Goal: Task Accomplishment & Management: Use online tool/utility

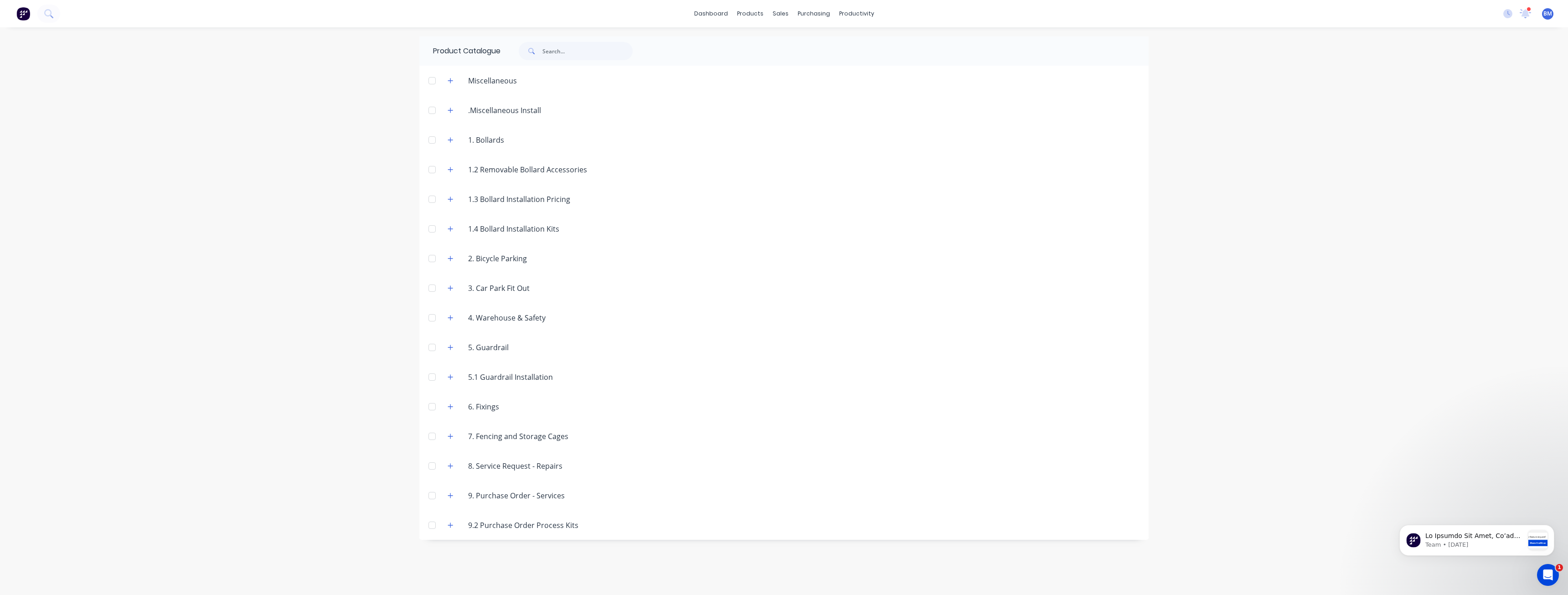
click at [289, 277] on div "dashboard products sales purchasing productivity dashboard products Product Cat…" at bounding box center [784, 297] width 1568 height 595
click at [867, 45] on div "Workflow" at bounding box center [872, 44] width 28 height 8
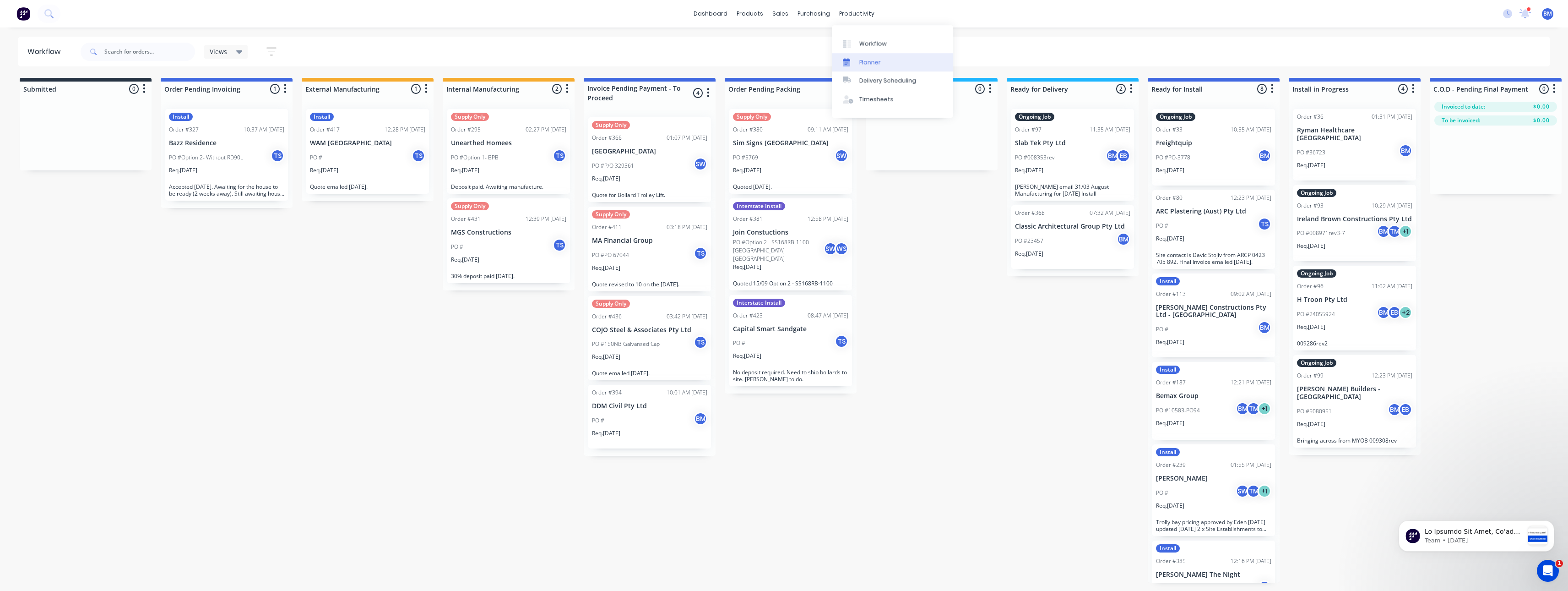
click at [866, 64] on div "Planner" at bounding box center [870, 63] width 21 height 8
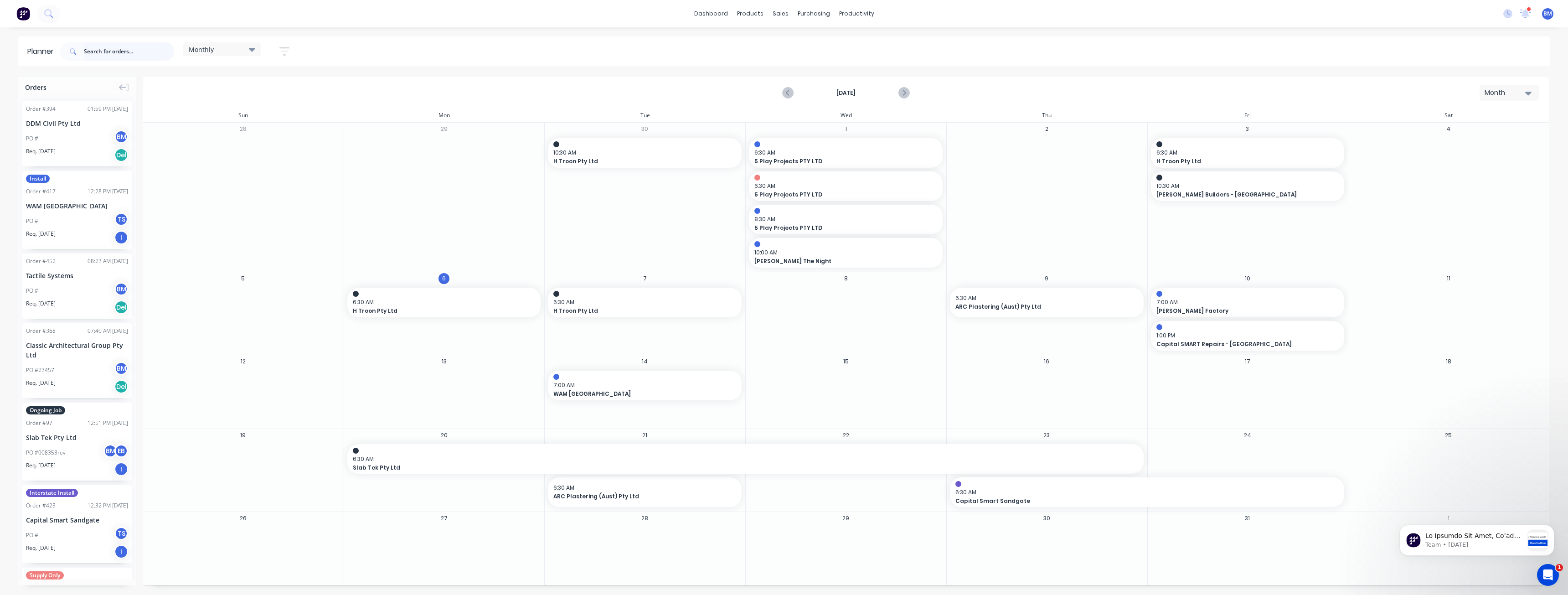
click at [104, 52] on input "text" at bounding box center [129, 51] width 91 height 19
type input "228"
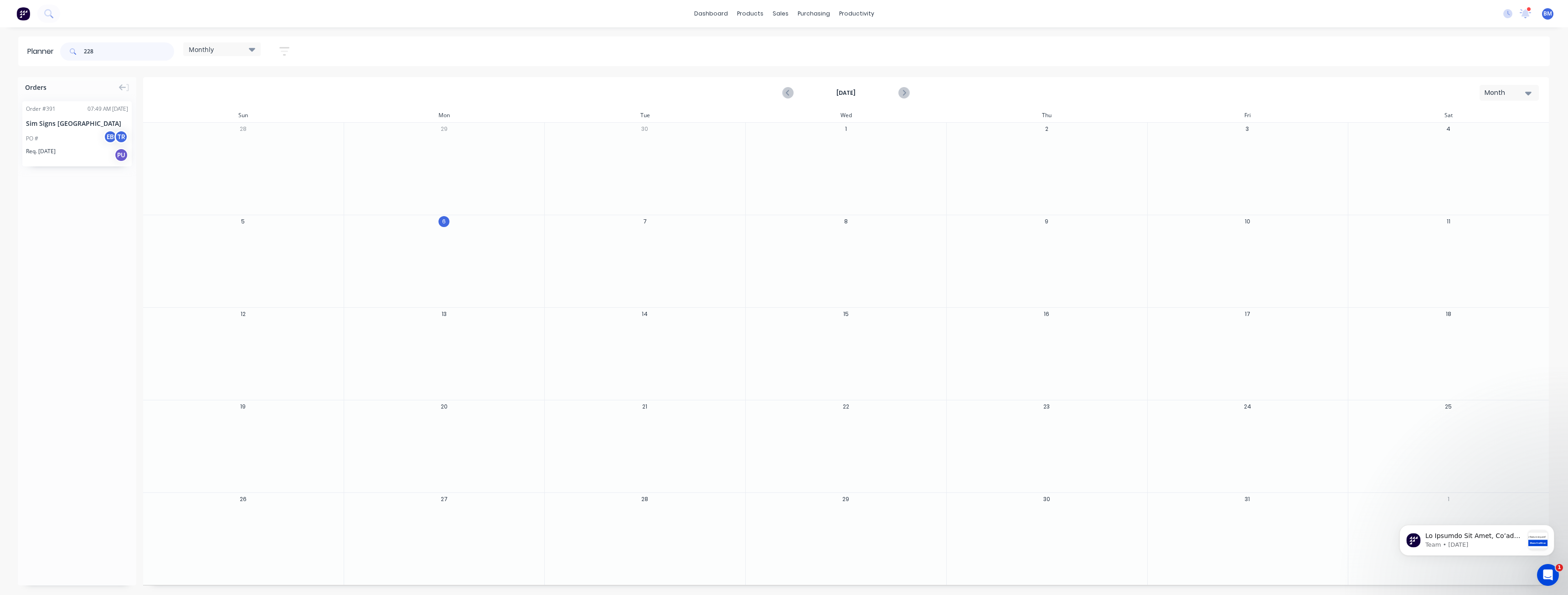
drag, startPoint x: 105, startPoint y: 49, endPoint x: 39, endPoint y: 49, distance: 66.0
click at [39, 49] on header "Planner 228 Monthly Save new view None edit Monthly (Default) edit Show/Hide us…" at bounding box center [784, 51] width 1532 height 30
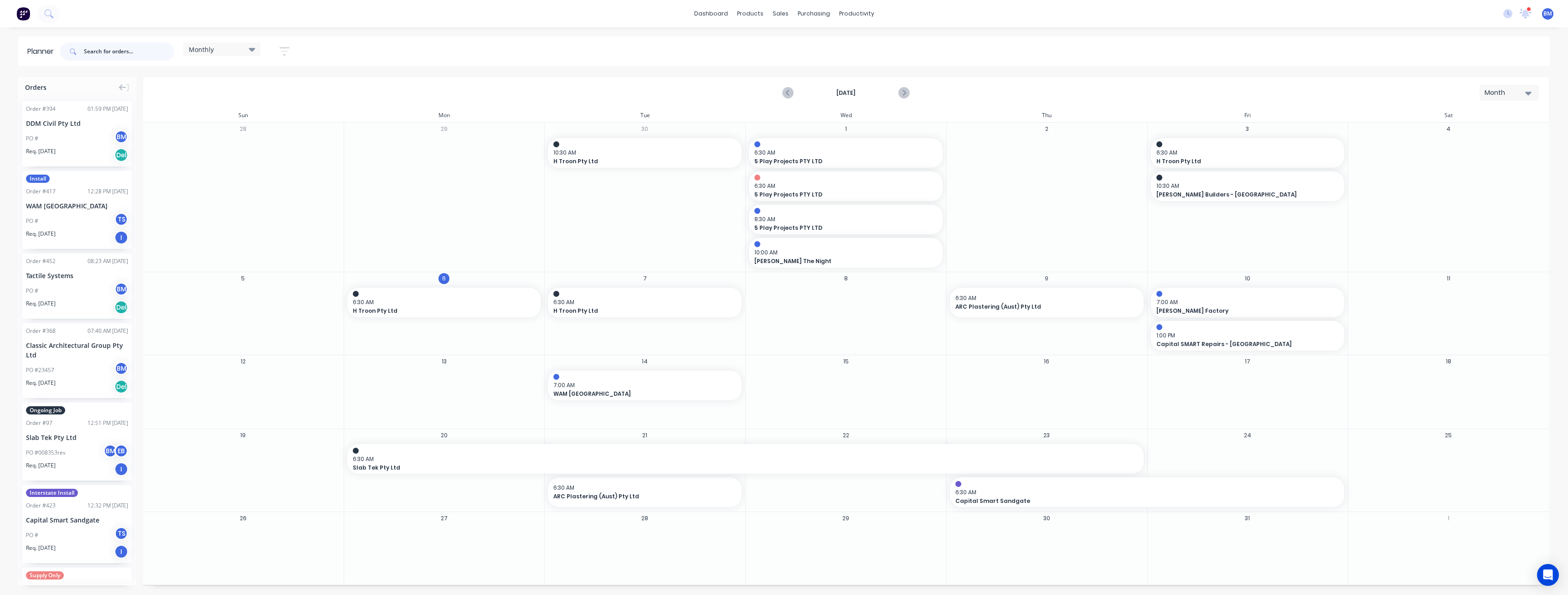
click at [100, 52] on input "text" at bounding box center [129, 51] width 91 height 19
type input "228"
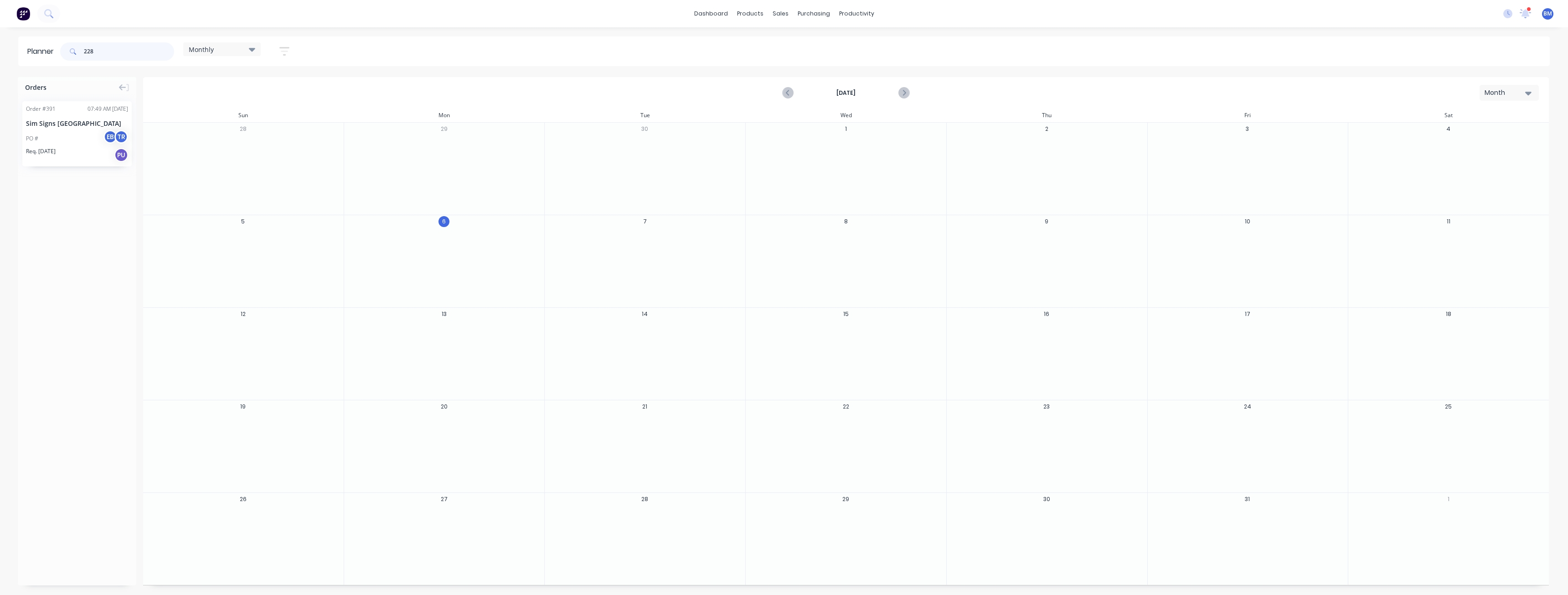
drag, startPoint x: 98, startPoint y: 49, endPoint x: 71, endPoint y: 56, distance: 27.9
click at [71, 56] on div "228" at bounding box center [117, 51] width 114 height 19
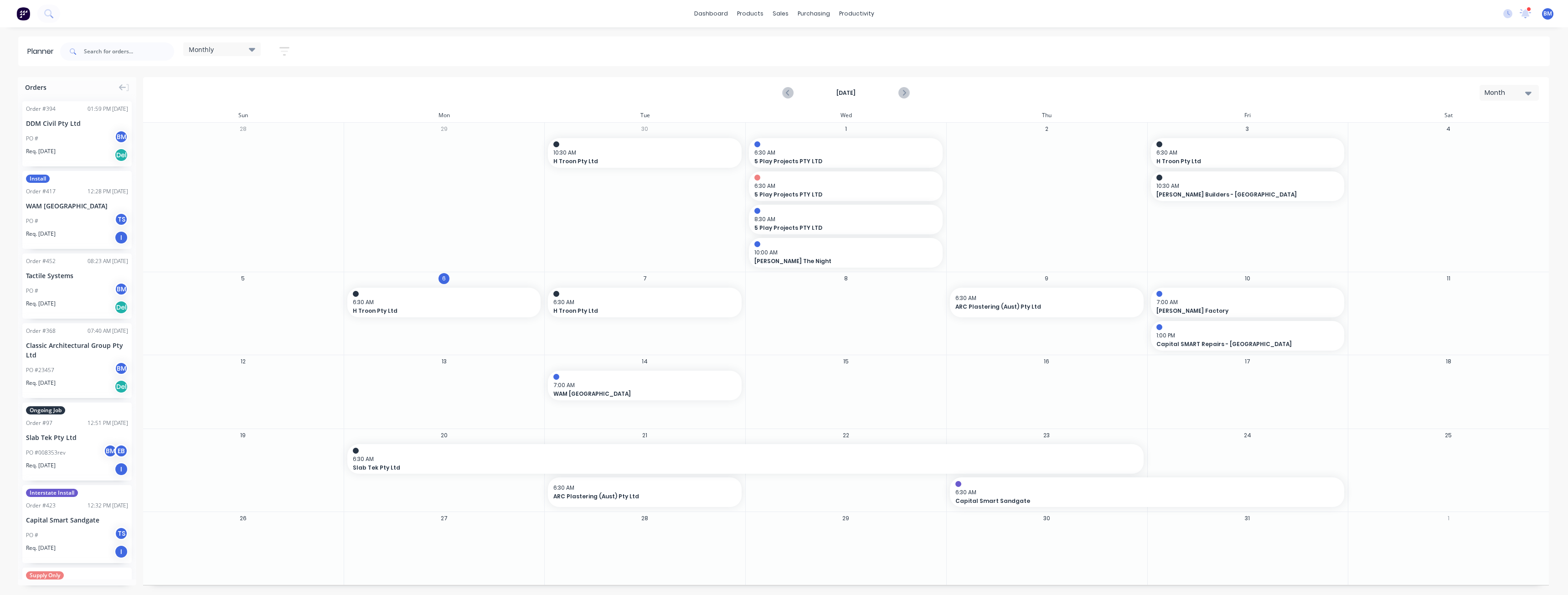
click at [493, 49] on div "Monthly Save new view None edit Monthly (Default) edit Show/Hide users Show/Hid…" at bounding box center [803, 52] width 1491 height 28
drag, startPoint x: 621, startPoint y: 493, endPoint x: 609, endPoint y: 421, distance: 73.0
click at [619, 420] on span "7:00 AM" at bounding box center [642, 419] width 178 height 8
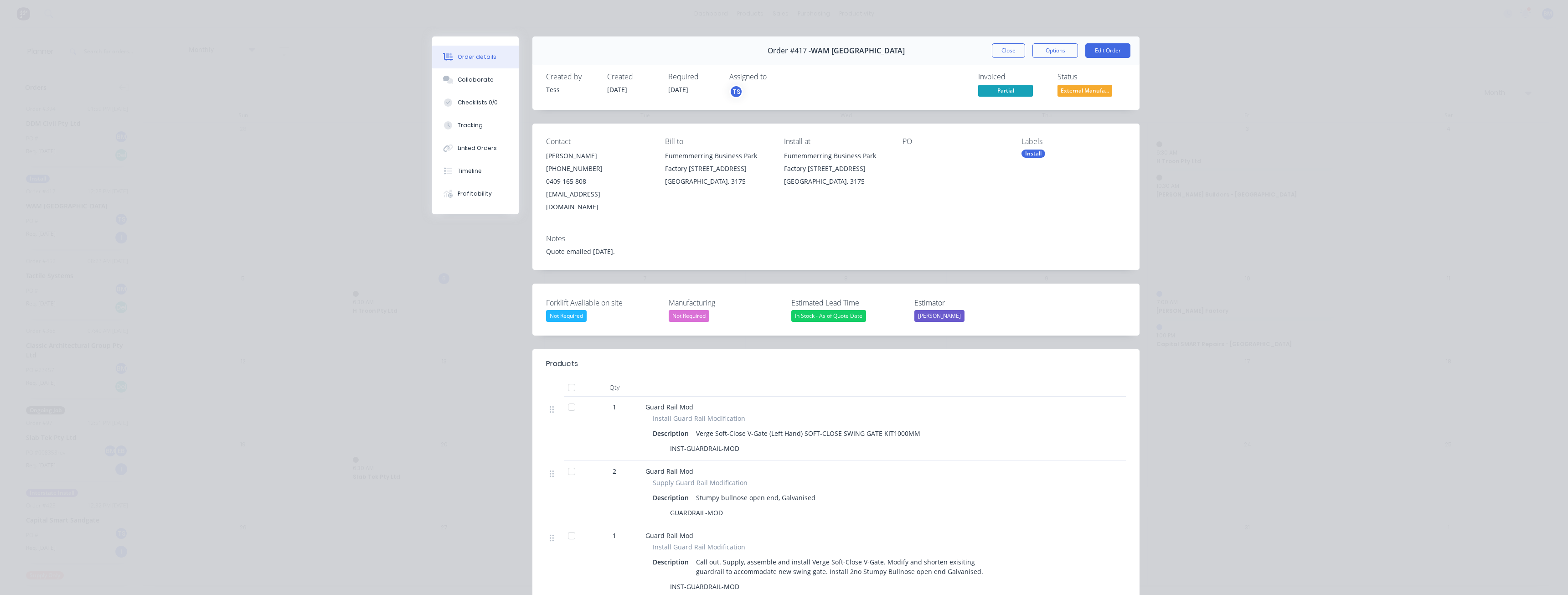
drag, startPoint x: 1066, startPoint y: 378, endPoint x: 249, endPoint y: 217, distance: 832.7
click at [249, 217] on div "Order details Collaborate Checklists 0/0 Tracking Linked Orders Timeline Profit…" at bounding box center [784, 297] width 1568 height 595
click at [207, 72] on div "Order details Collaborate Checklists 0/0 Tracking Linked Orders Timeline Profit…" at bounding box center [784, 297] width 1568 height 595
drag, startPoint x: 1000, startPoint y: 49, endPoint x: 983, endPoint y: 66, distance: 24.0
click at [1001, 49] on button "Close" at bounding box center [1008, 51] width 33 height 15
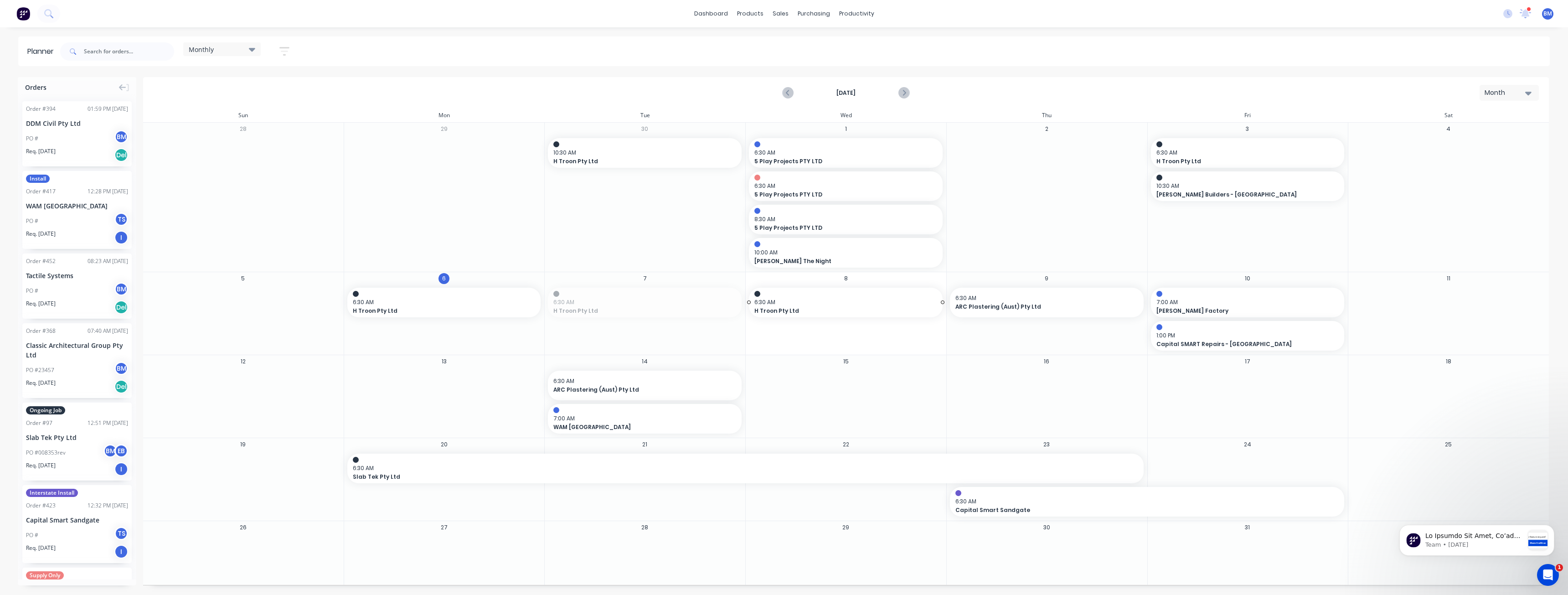
drag, startPoint x: 624, startPoint y: 300, endPoint x: 841, endPoint y: 299, distance: 217.0
drag, startPoint x: 448, startPoint y: 300, endPoint x: 603, endPoint y: 305, distance: 155.1
